Goal: Find specific page/section: Find specific page/section

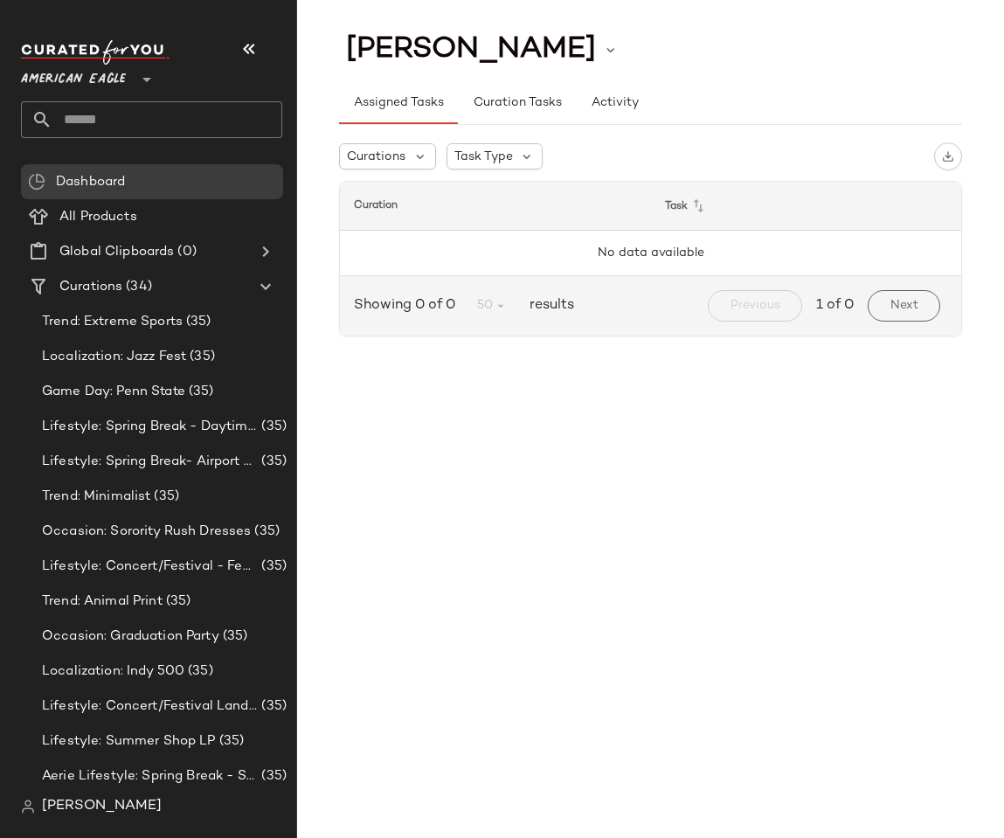
click at [506, 569] on div "Kylie Boyd Assigned Tasks Curation Tasks Activity Curations Task Type Curation …" at bounding box center [650, 433] width 707 height 810
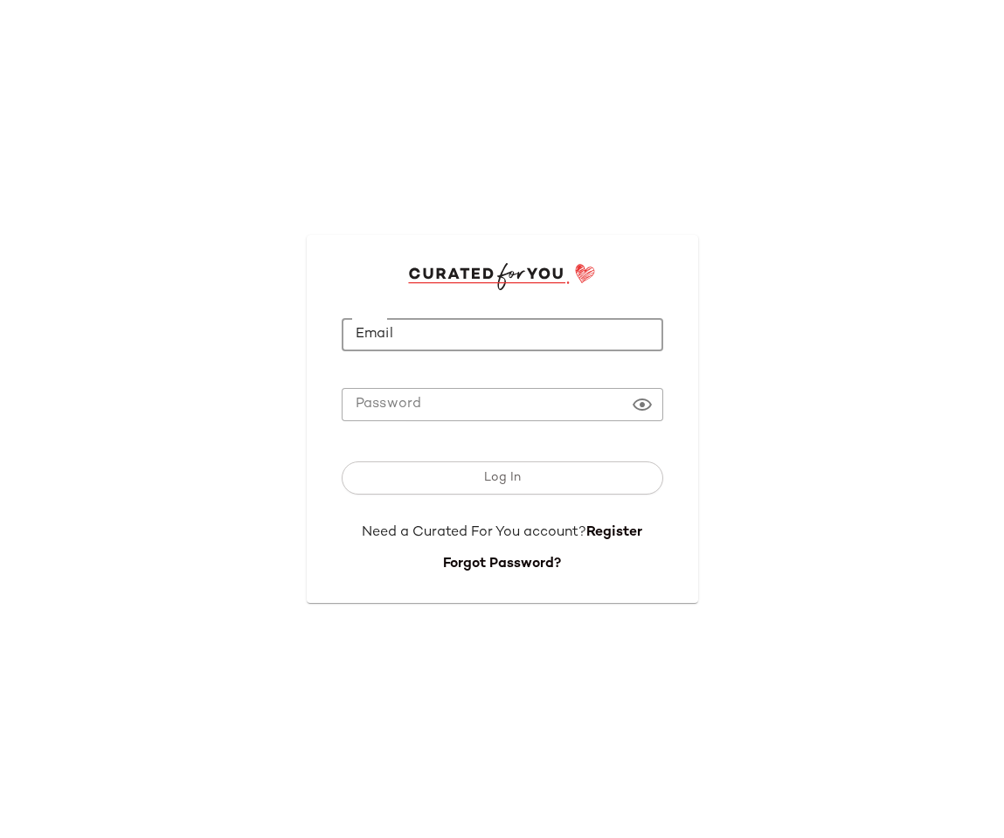
click at [415, 326] on input "Email" at bounding box center [502, 335] width 321 height 34
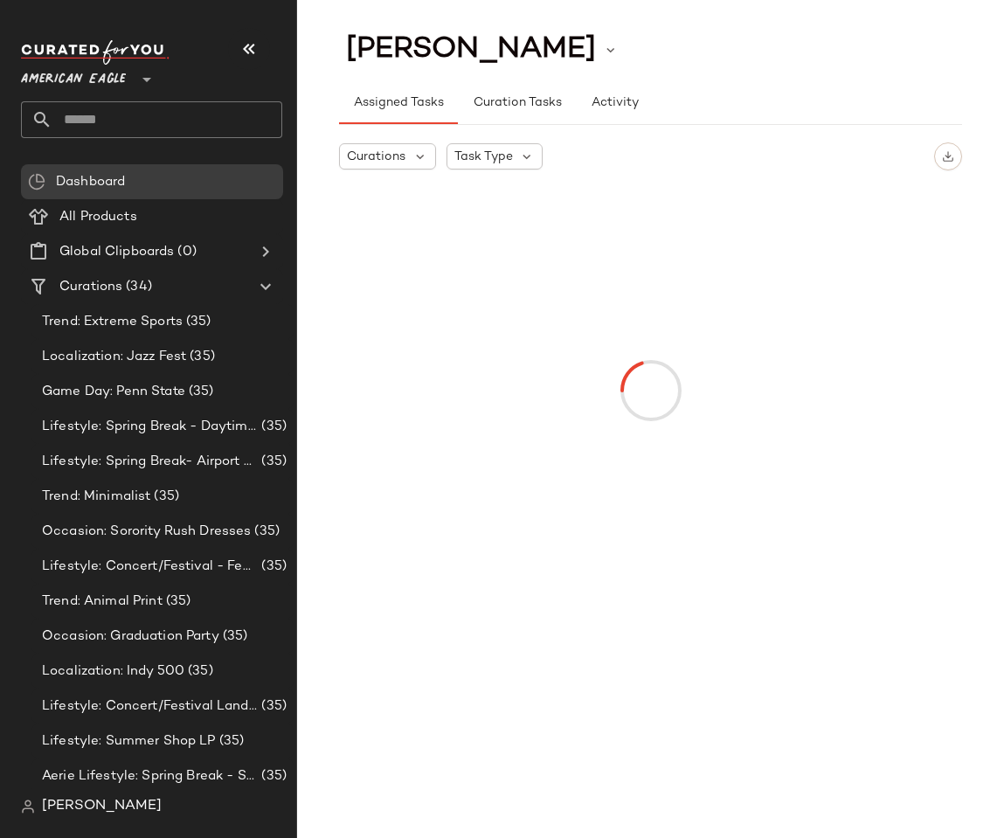
click at [89, 72] on span "American Eagle" at bounding box center [73, 74] width 105 height 31
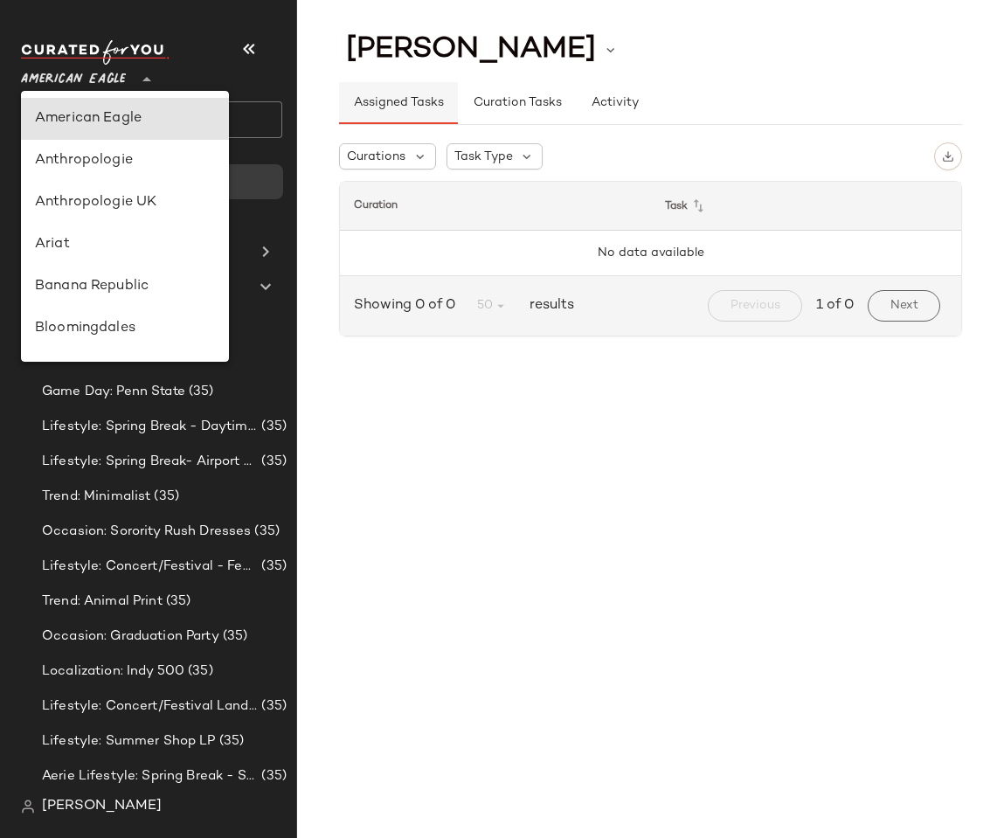
click at [450, 111] on button "Assigned Tasks" at bounding box center [398, 103] width 119 height 42
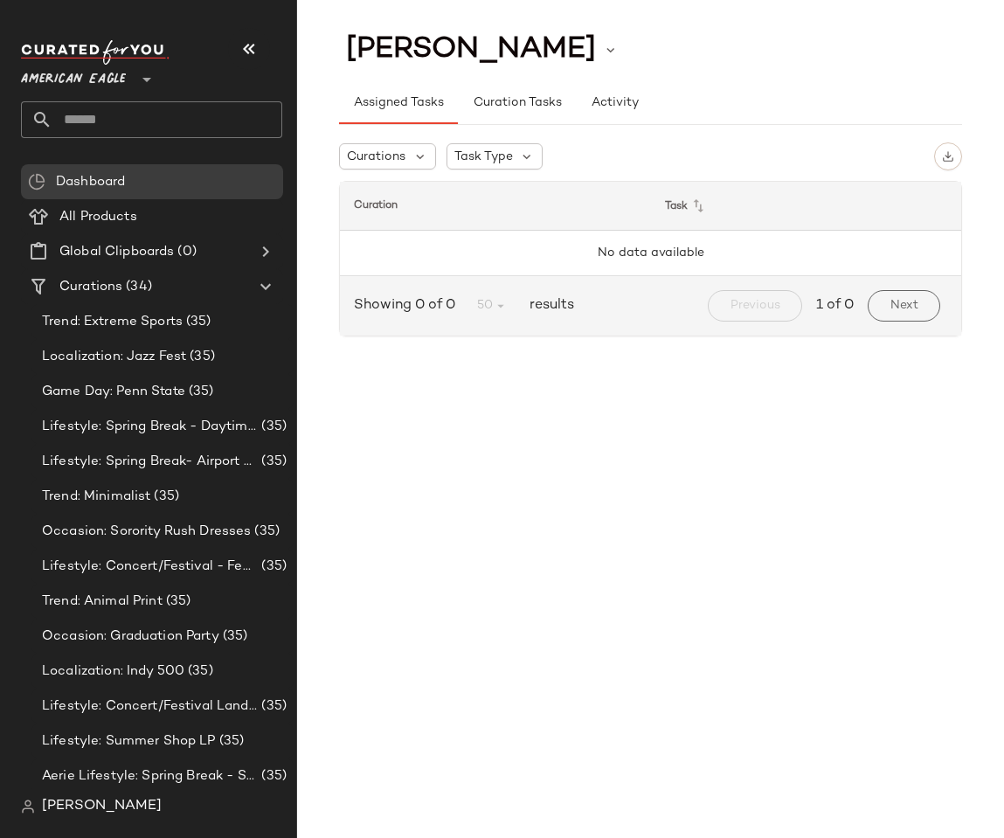
click at [57, 790] on div "[PERSON_NAME]" at bounding box center [158, 806] width 275 height 35
click at [57, 810] on span "[PERSON_NAME]" at bounding box center [102, 806] width 120 height 21
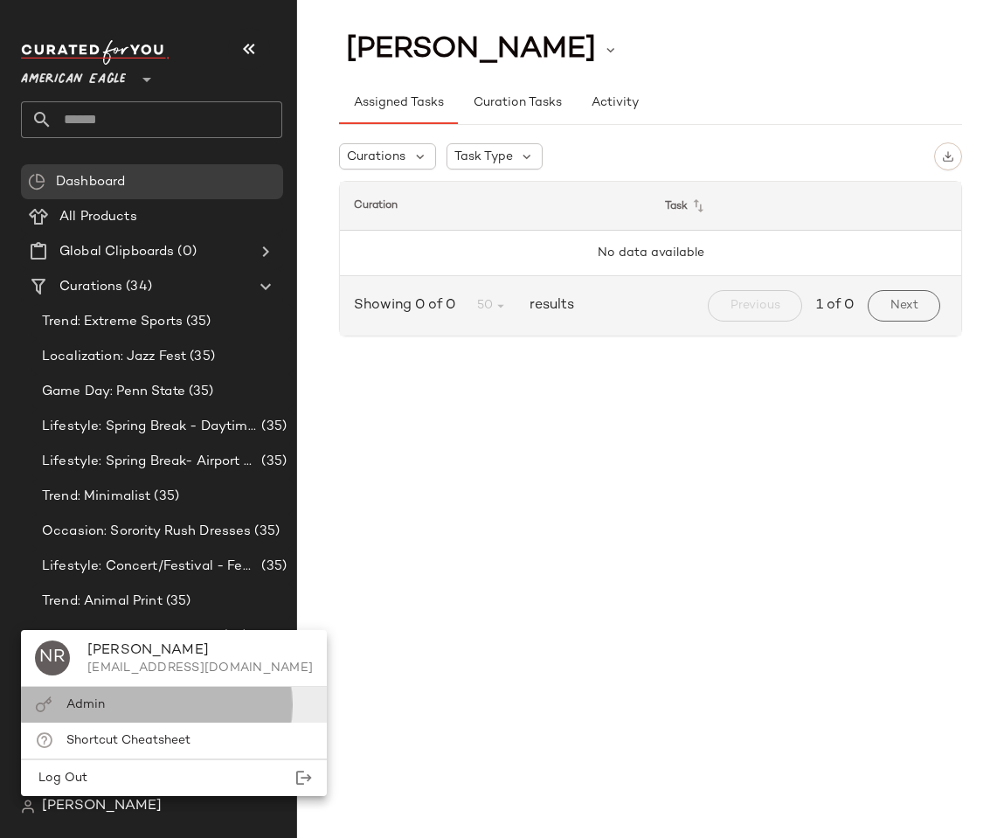
click at [64, 722] on div "Admin" at bounding box center [174, 740] width 306 height 36
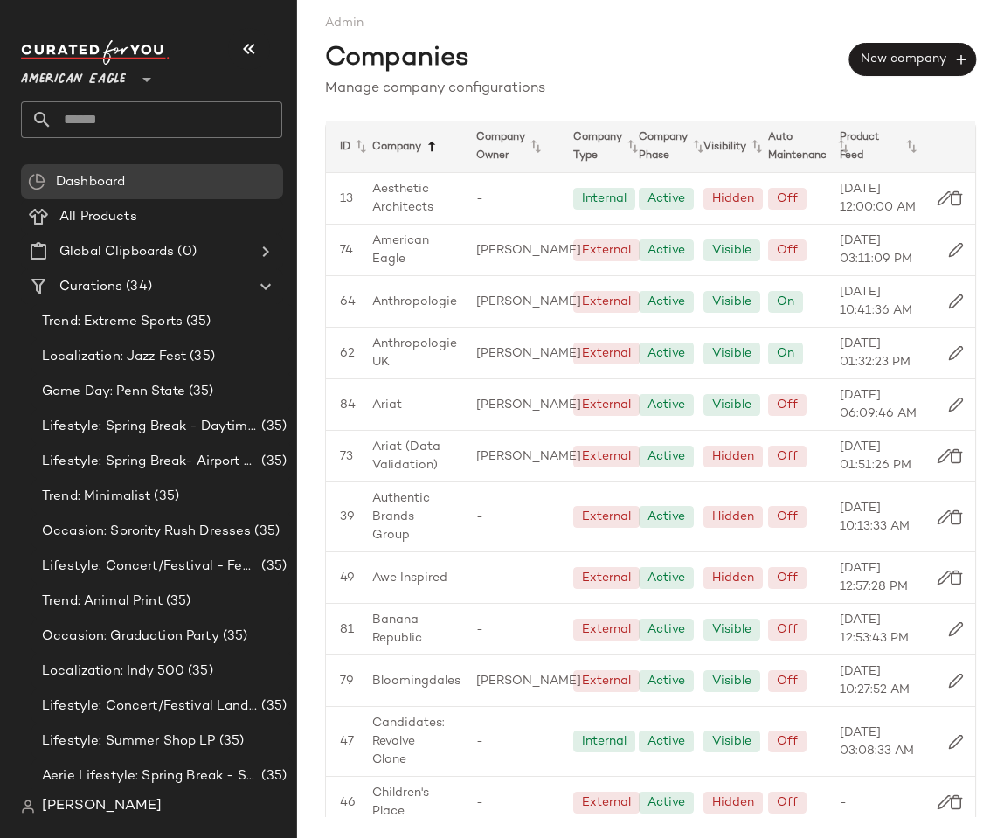
click at [431, 145] on icon at bounding box center [431, 146] width 21 height 21
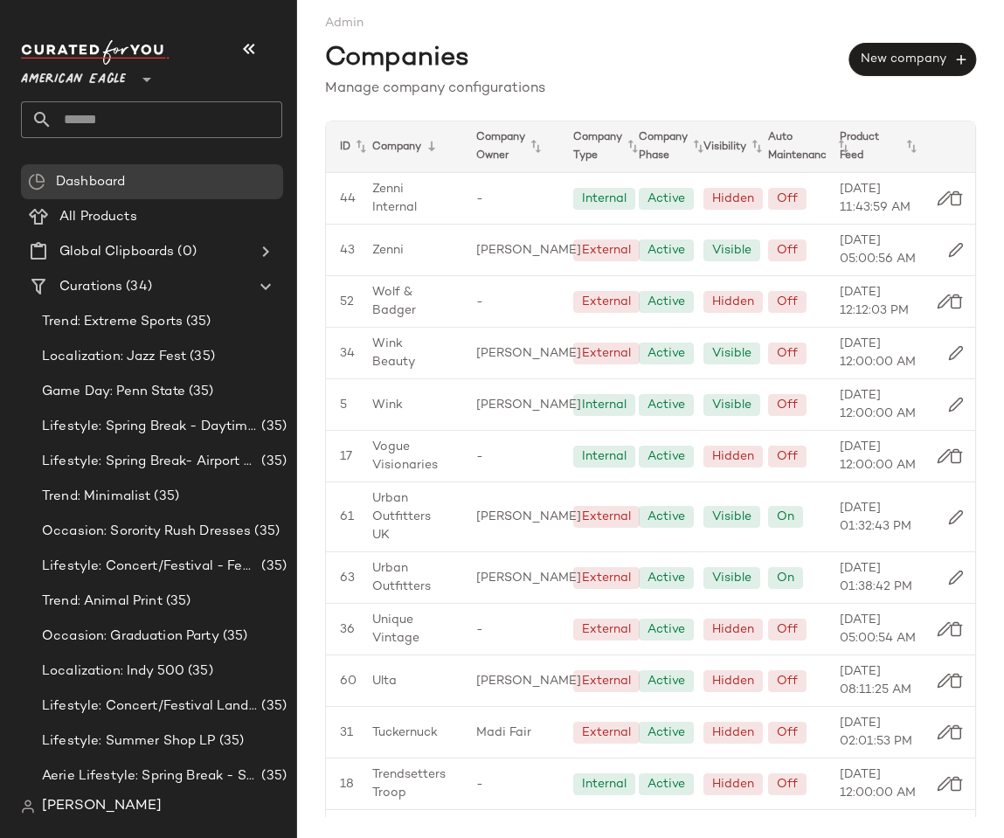
click at [431, 145] on icon at bounding box center [431, 146] width 21 height 21
